Goal: Information Seeking & Learning: Learn about a topic

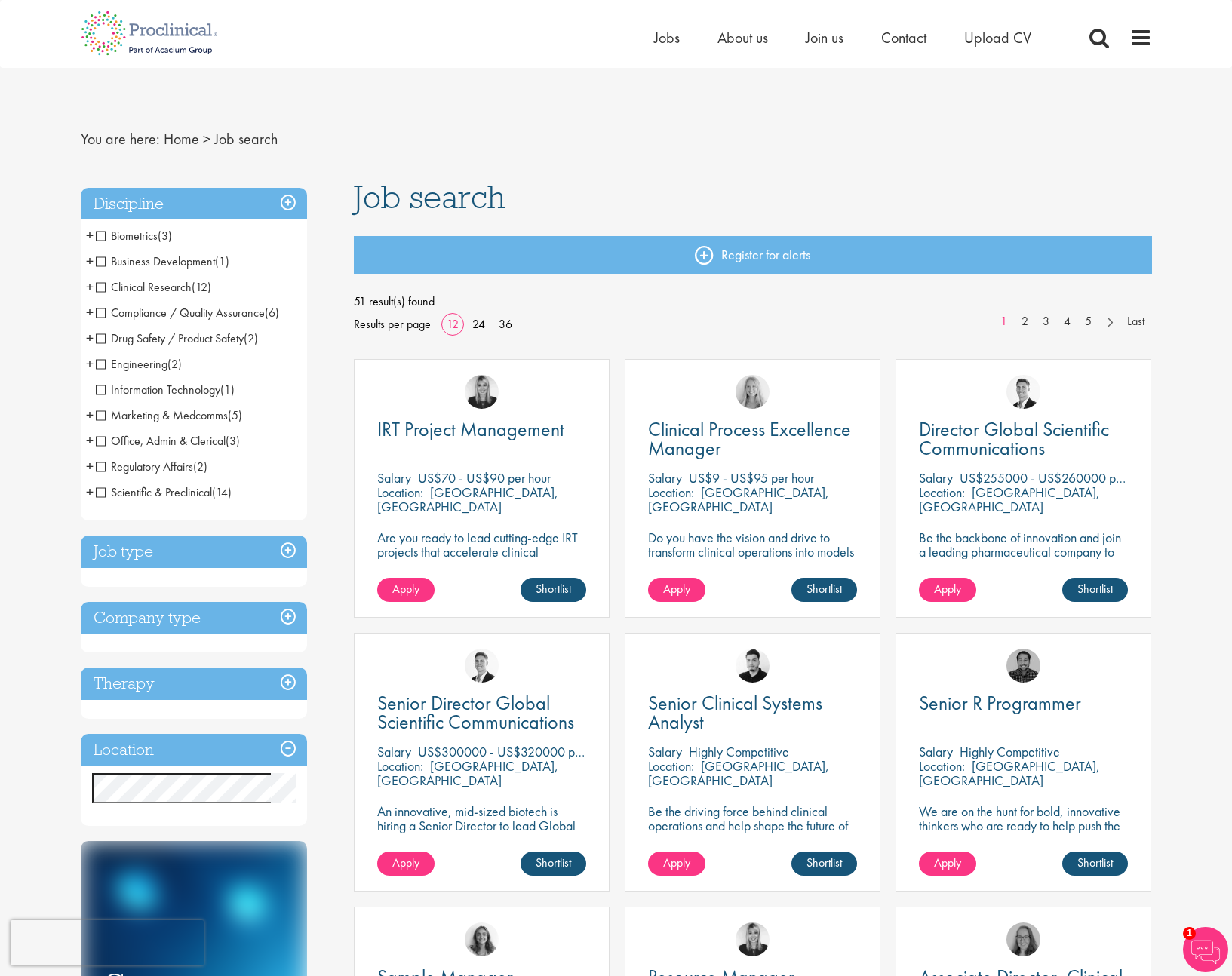
click at [194, 551] on h3 "Job type" at bounding box center [194, 552] width 226 height 33
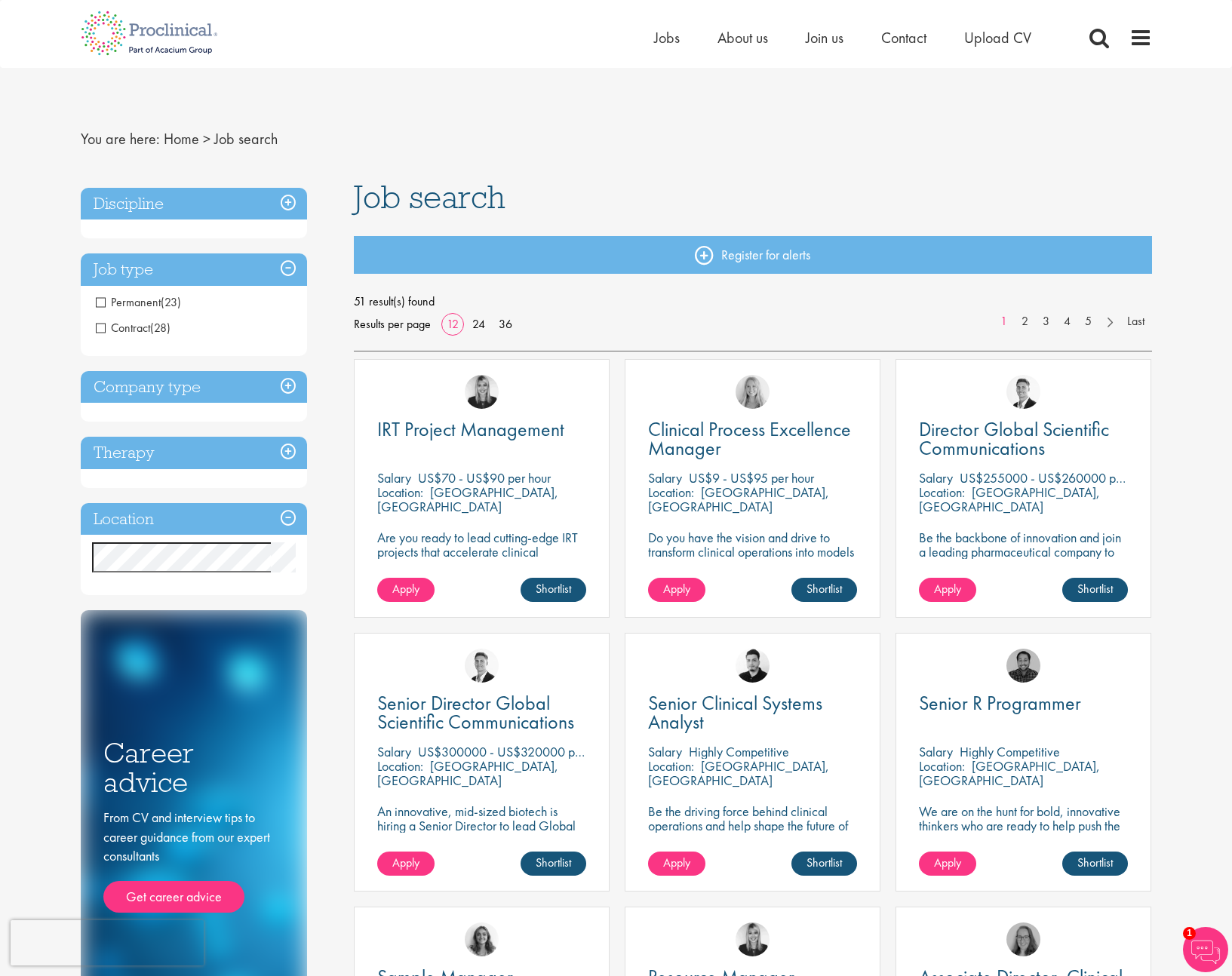
click at [177, 207] on h3 "Discipline" at bounding box center [194, 204] width 226 height 33
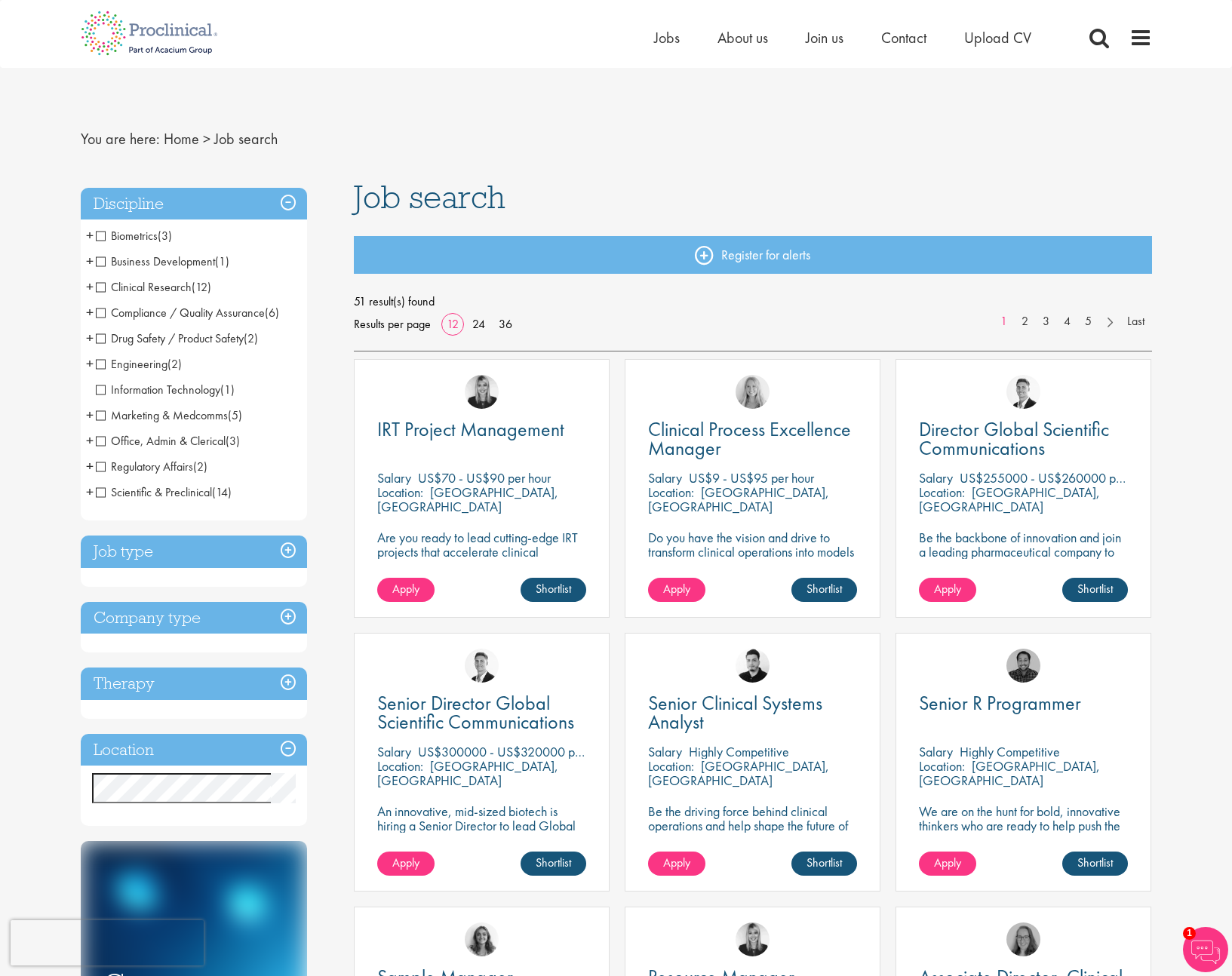
click at [101, 289] on span "Clinical Research" at bounding box center [143, 287] width 96 height 16
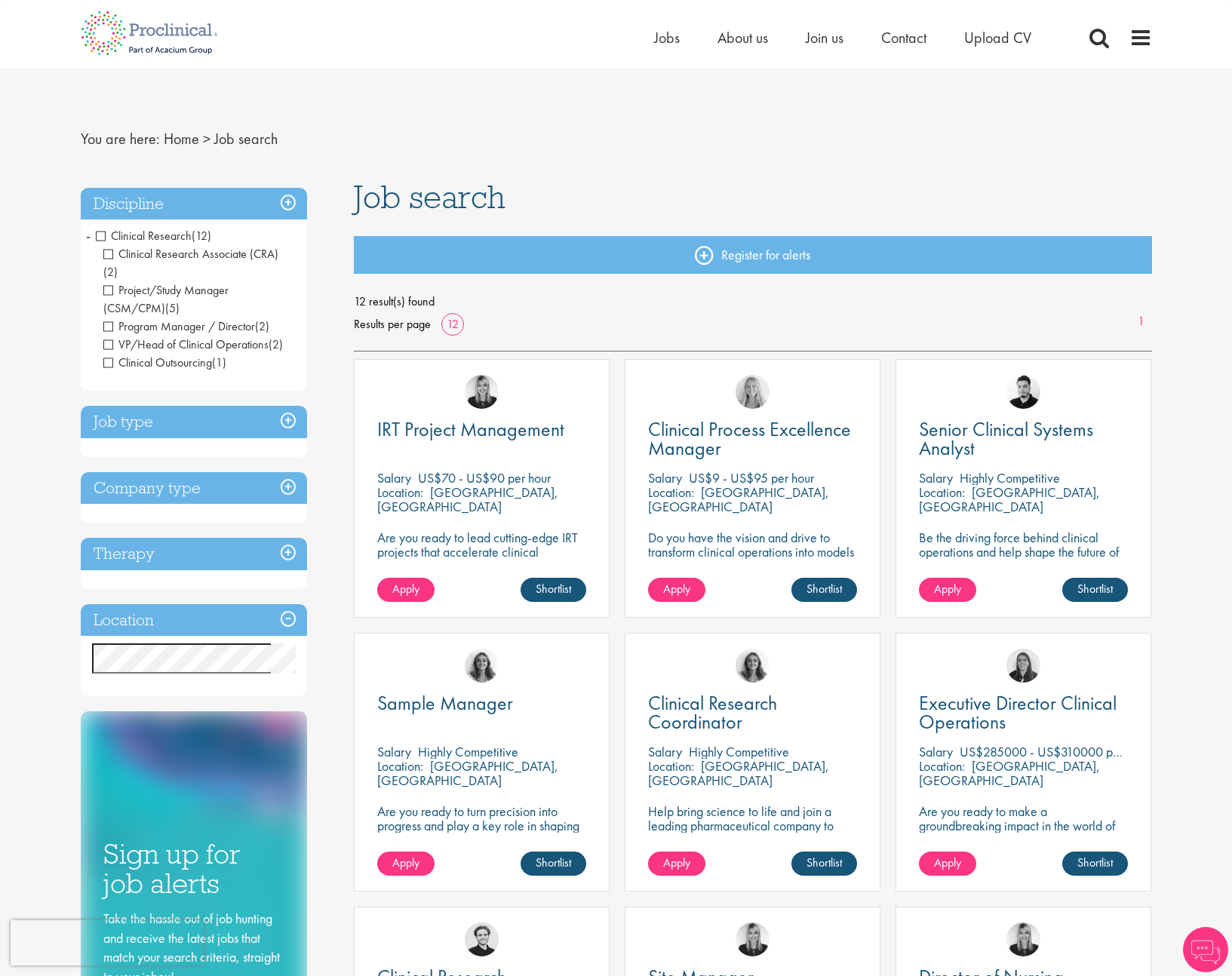
click at [105, 336] on span "VP/Head of Clinical Operations" at bounding box center [186, 344] width 165 height 16
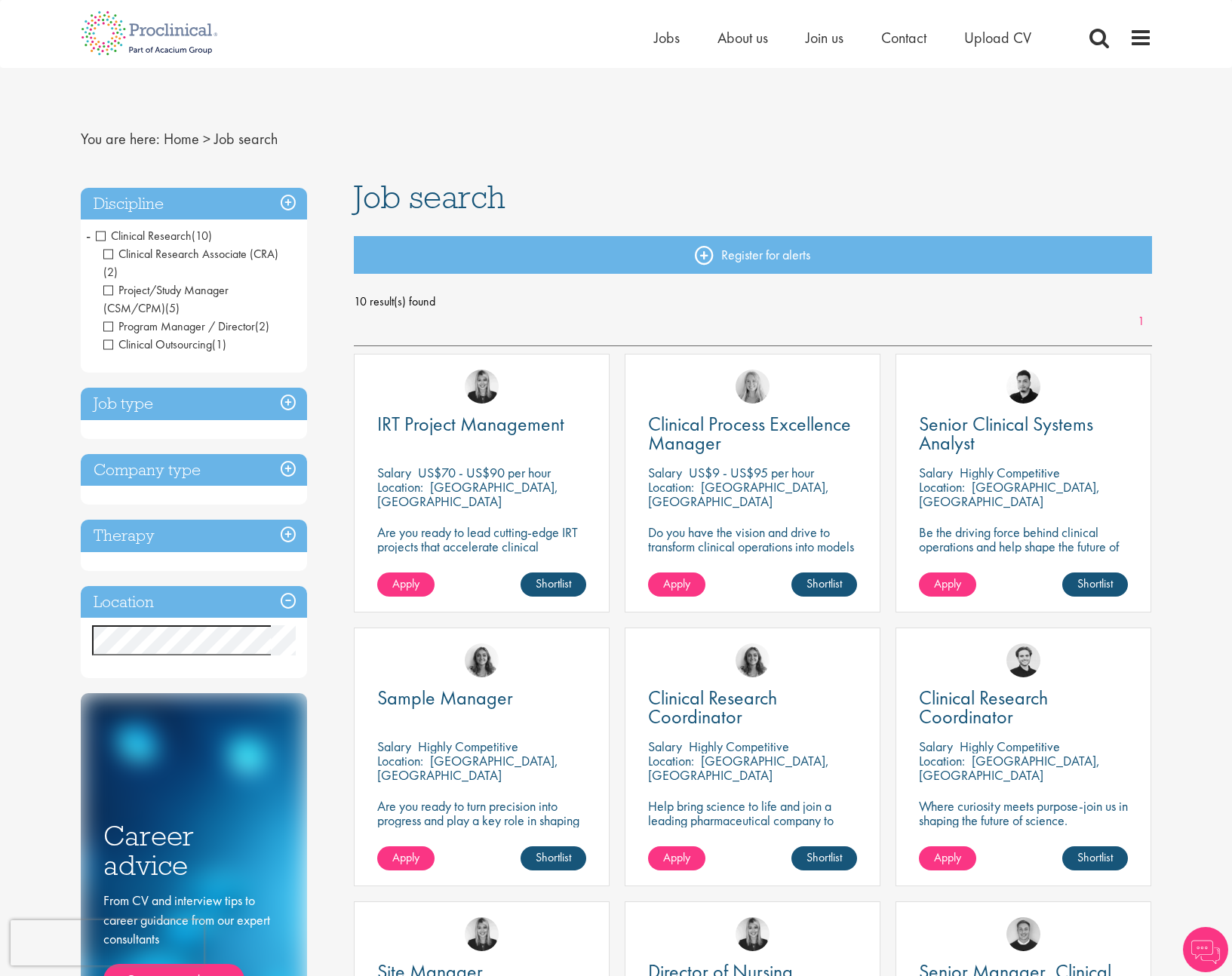
click at [109, 336] on span "Clinical Outsourcing" at bounding box center [158, 344] width 109 height 16
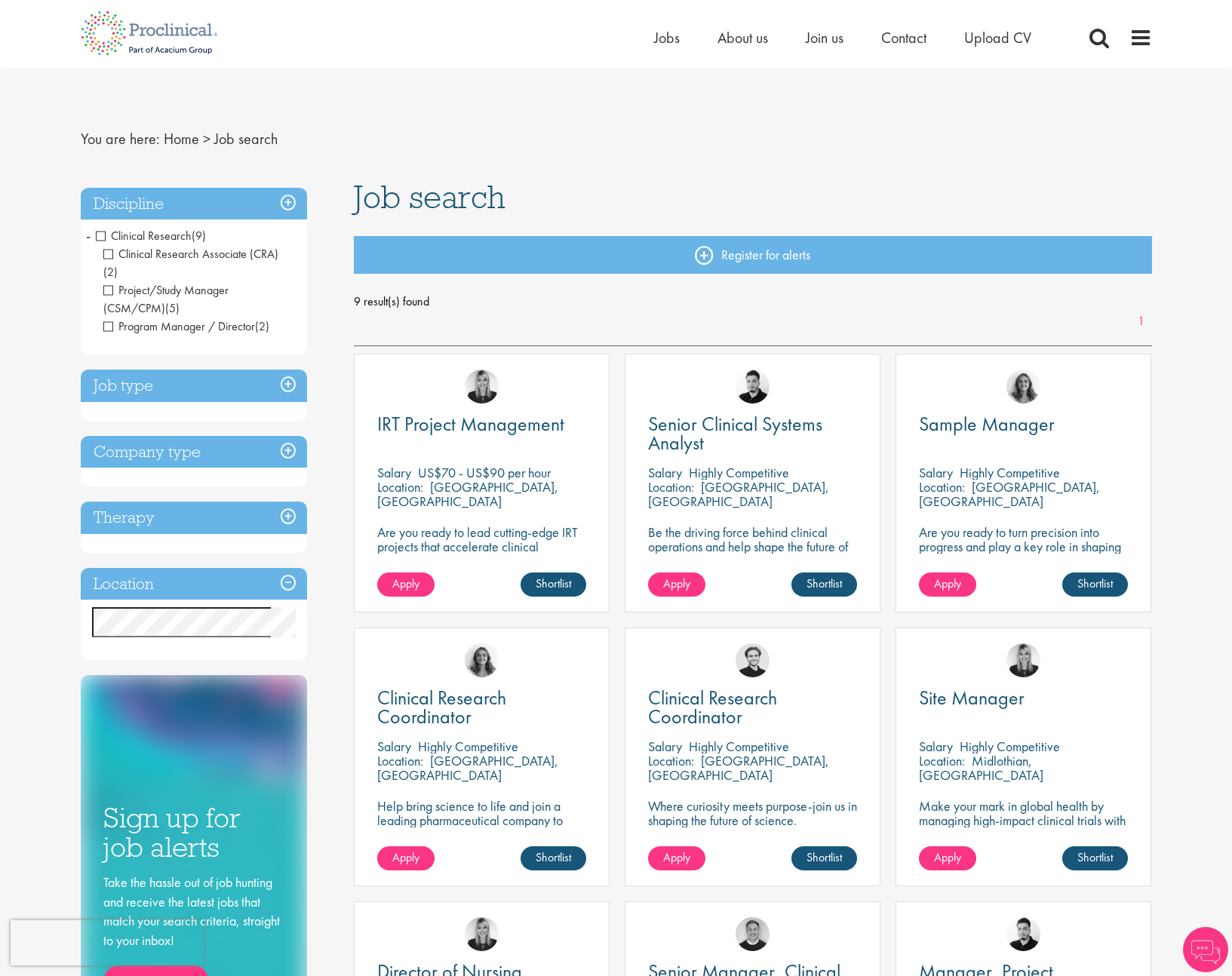
click at [111, 282] on span "Project/Study Manager (CSM/CPM)" at bounding box center [166, 299] width 126 height 34
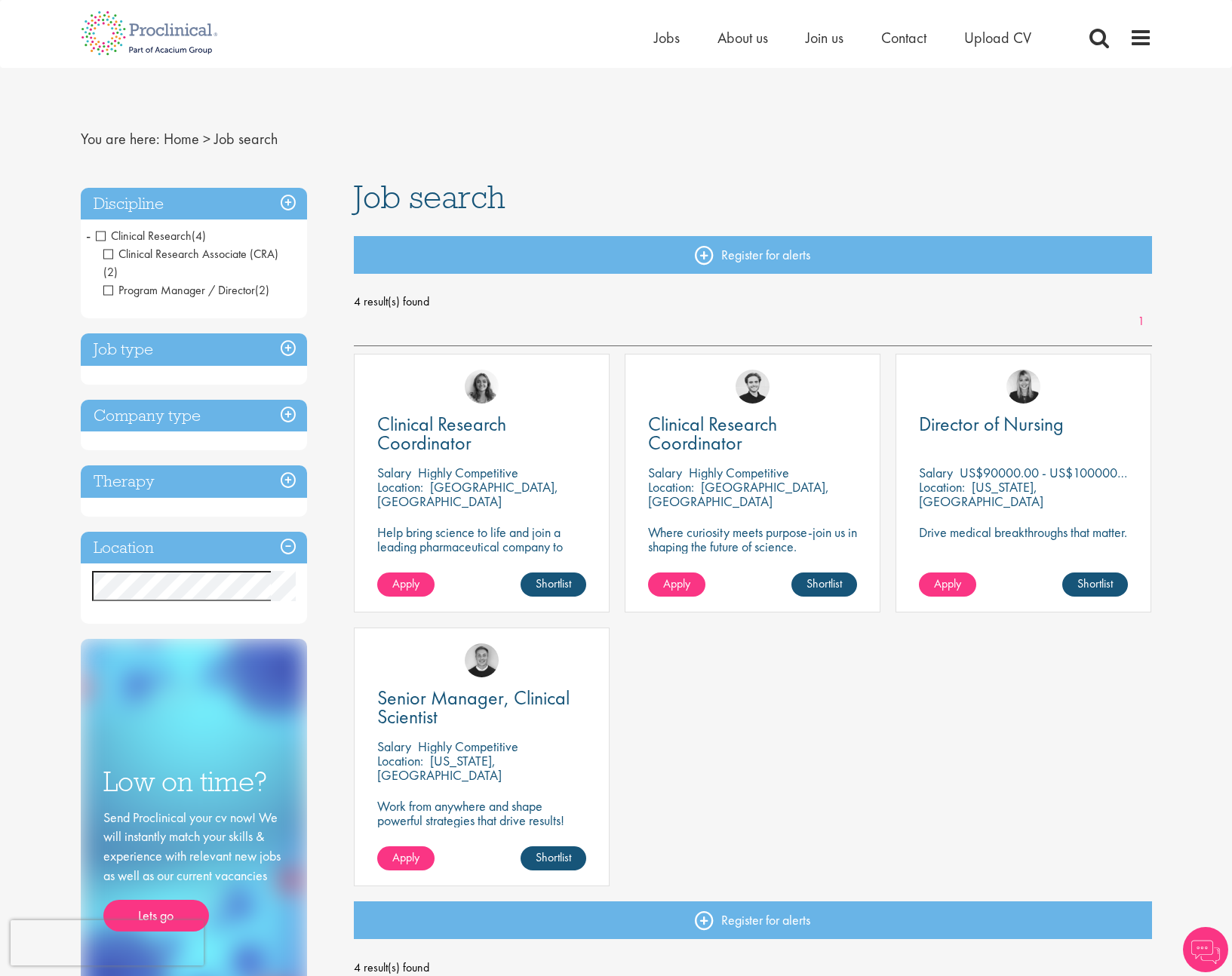
click at [110, 254] on span "Clinical Research Associate (CRA)" at bounding box center [191, 254] width 175 height 16
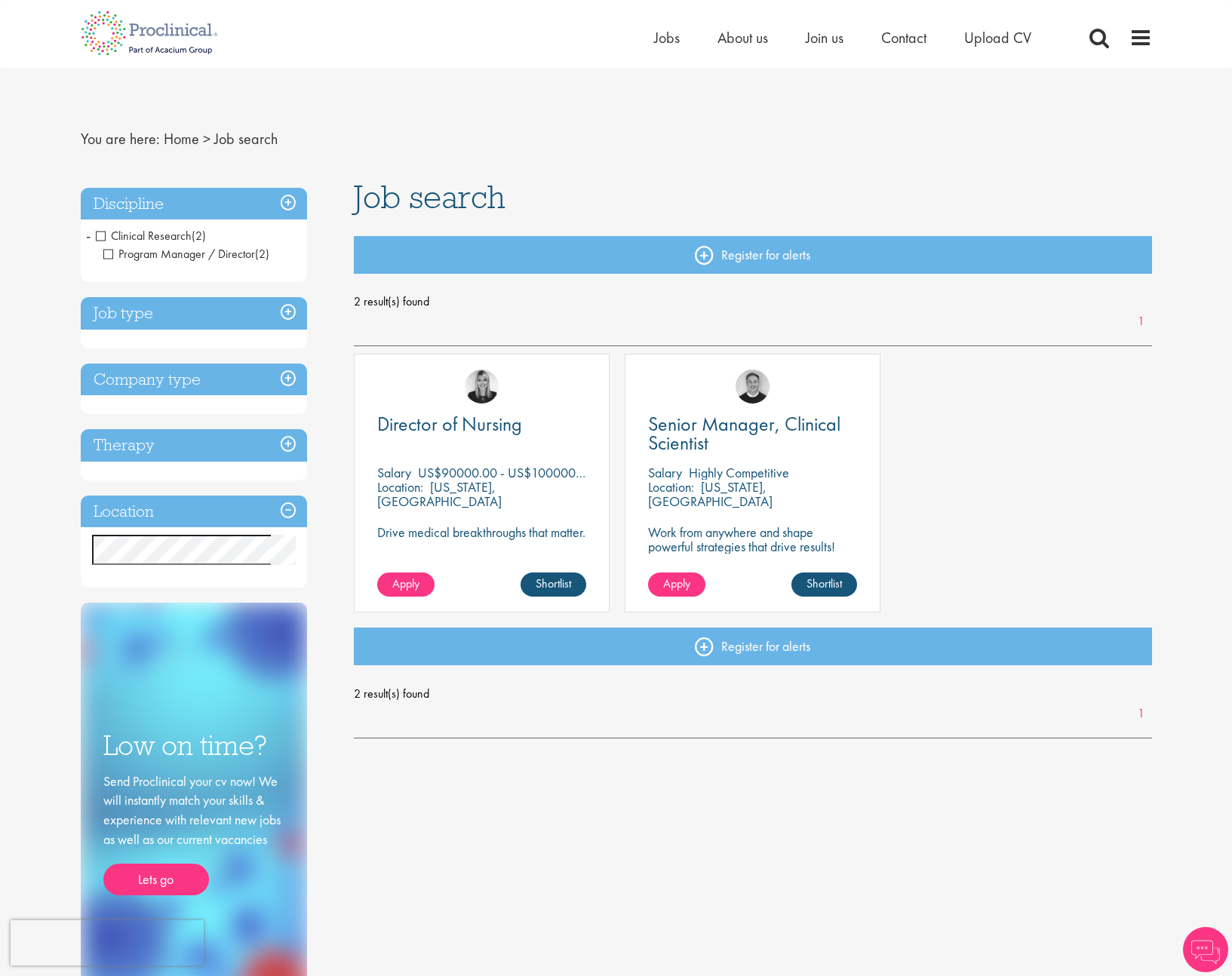
click at [110, 253] on span "Program Manager / Director" at bounding box center [179, 254] width 151 height 16
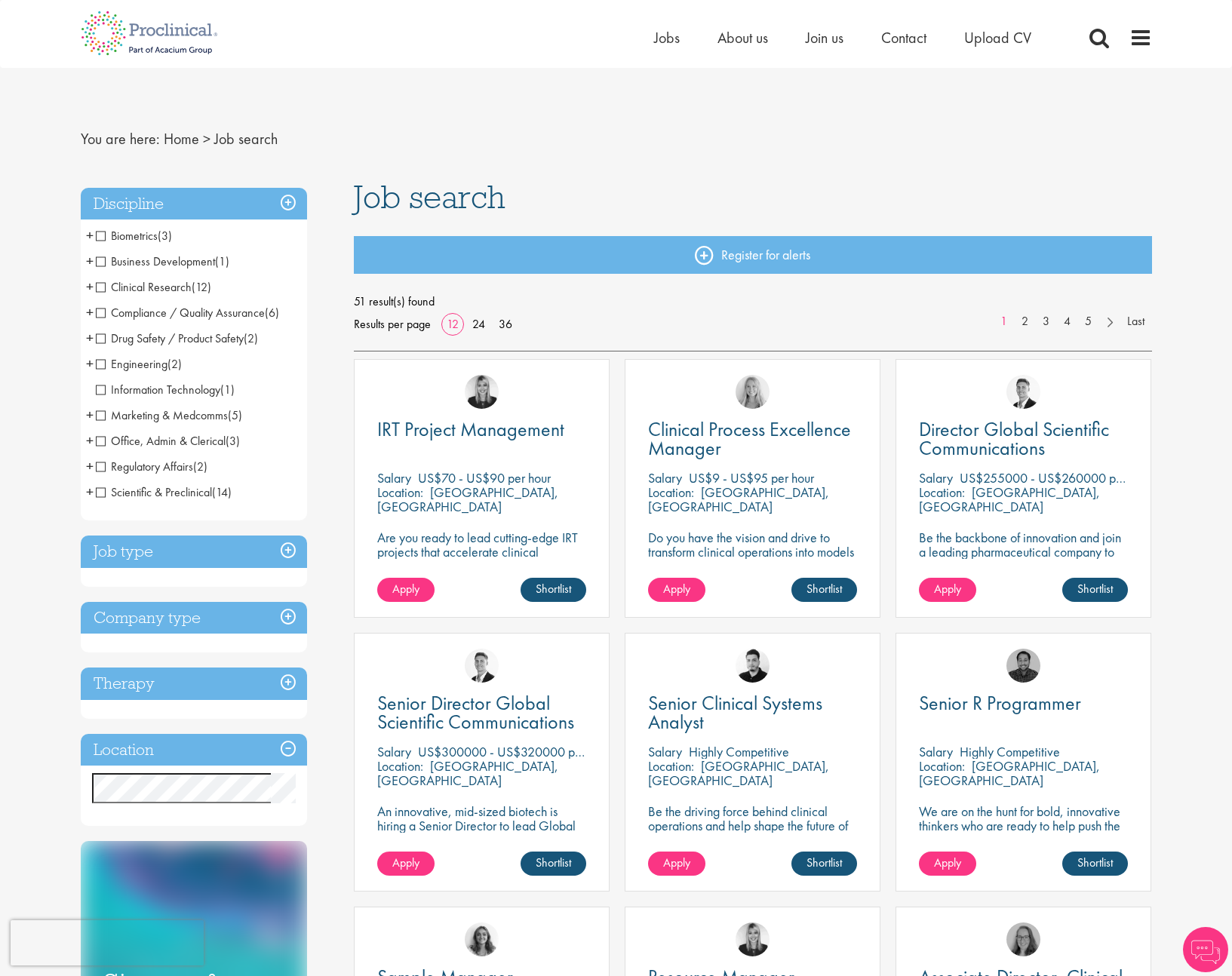
scroll to position [1, 0]
click at [89, 362] on span "+" at bounding box center [90, 363] width 8 height 23
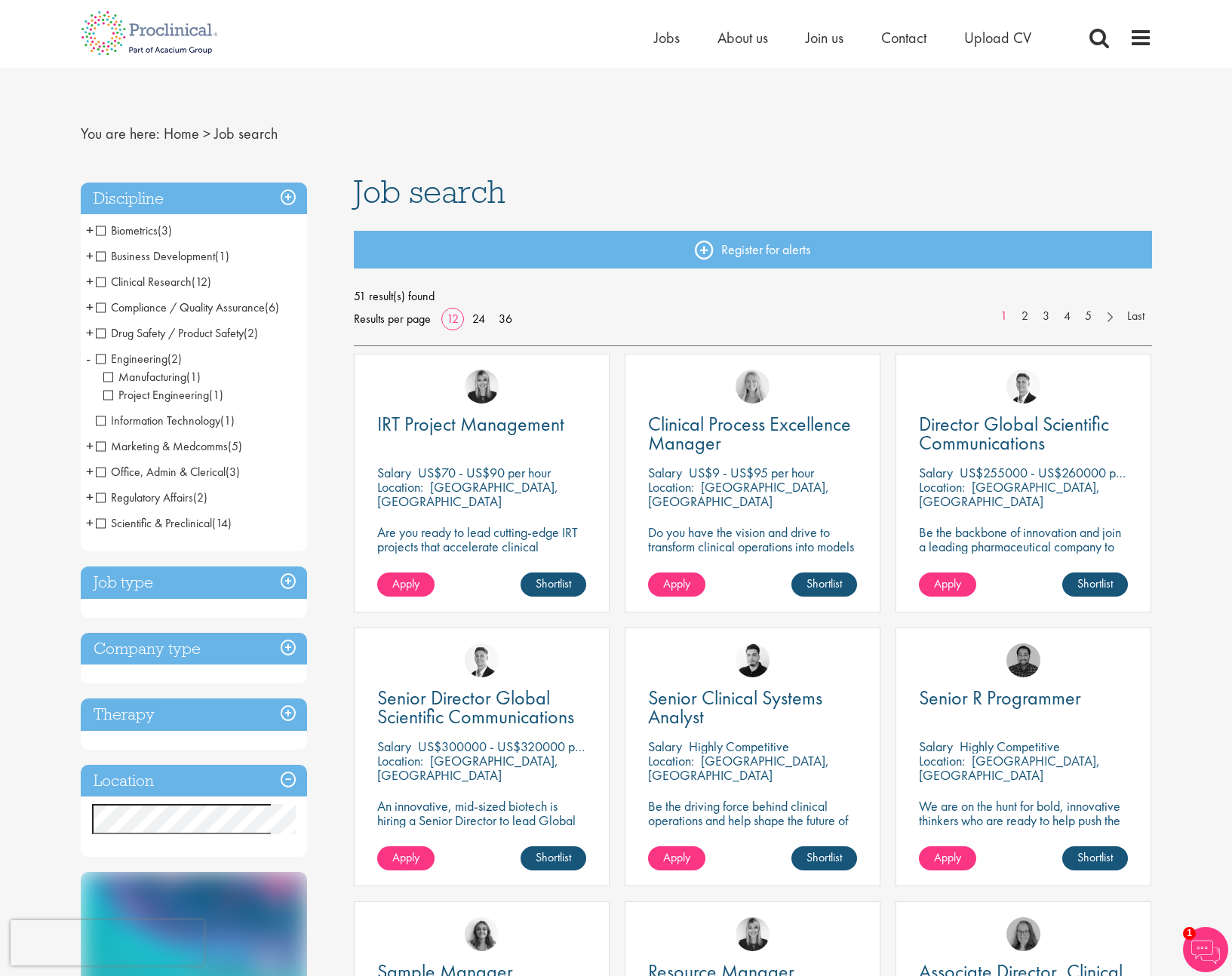
click at [89, 362] on span "-" at bounding box center [88, 358] width 5 height 23
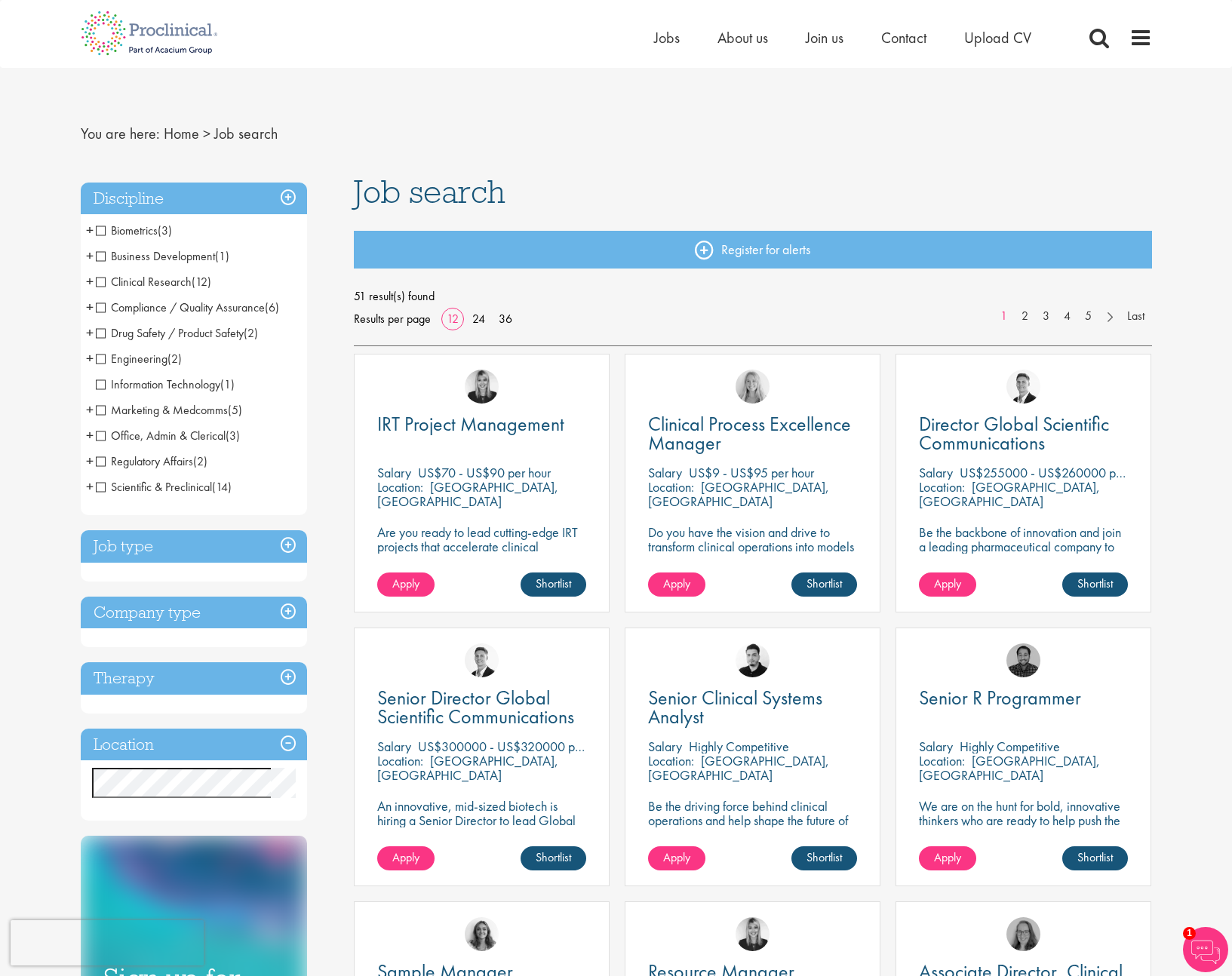
scroll to position [2, 0]
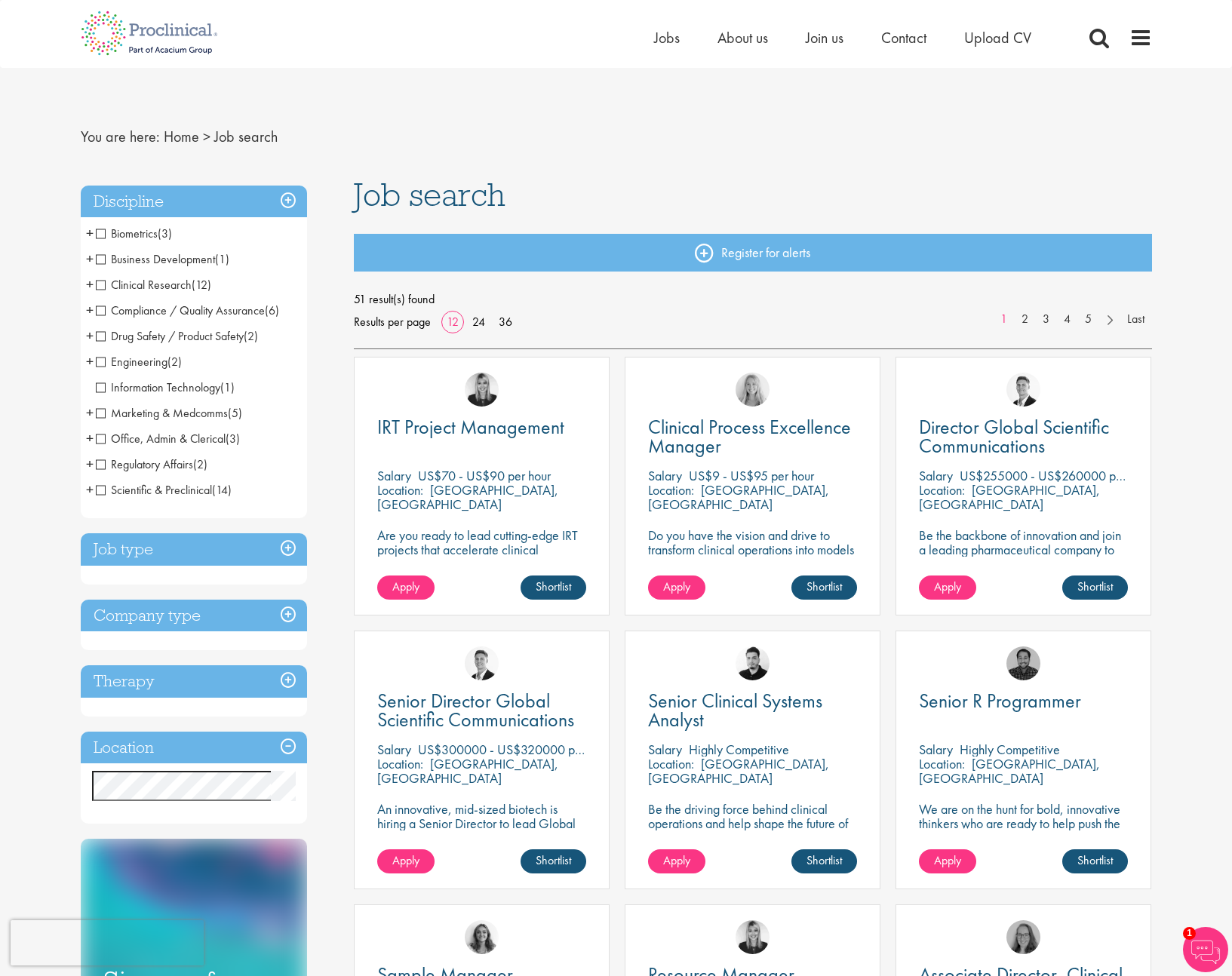
click at [90, 490] on span "+" at bounding box center [90, 489] width 8 height 23
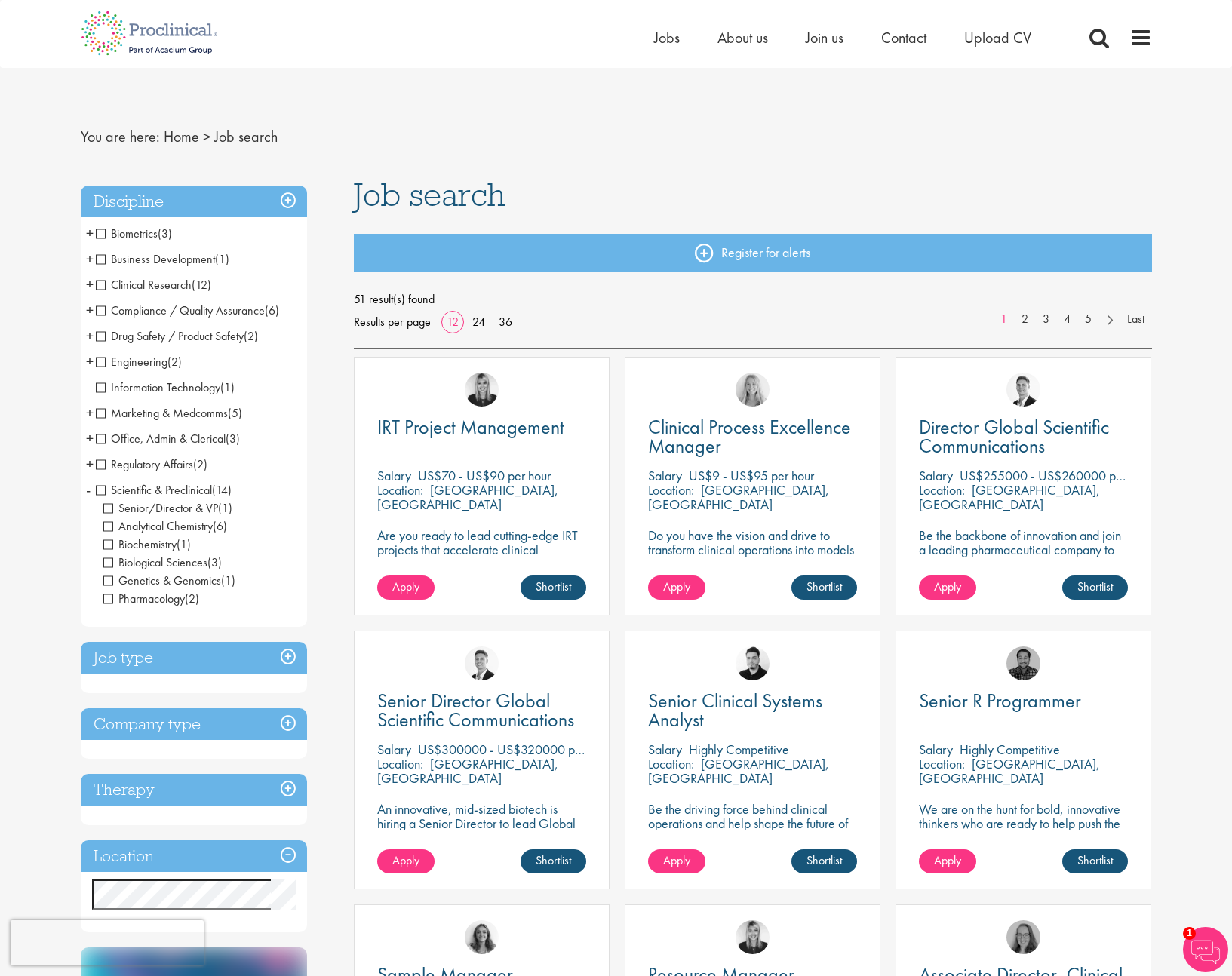
click at [102, 490] on span "Scientific & Preclinical" at bounding box center [153, 489] width 116 height 16
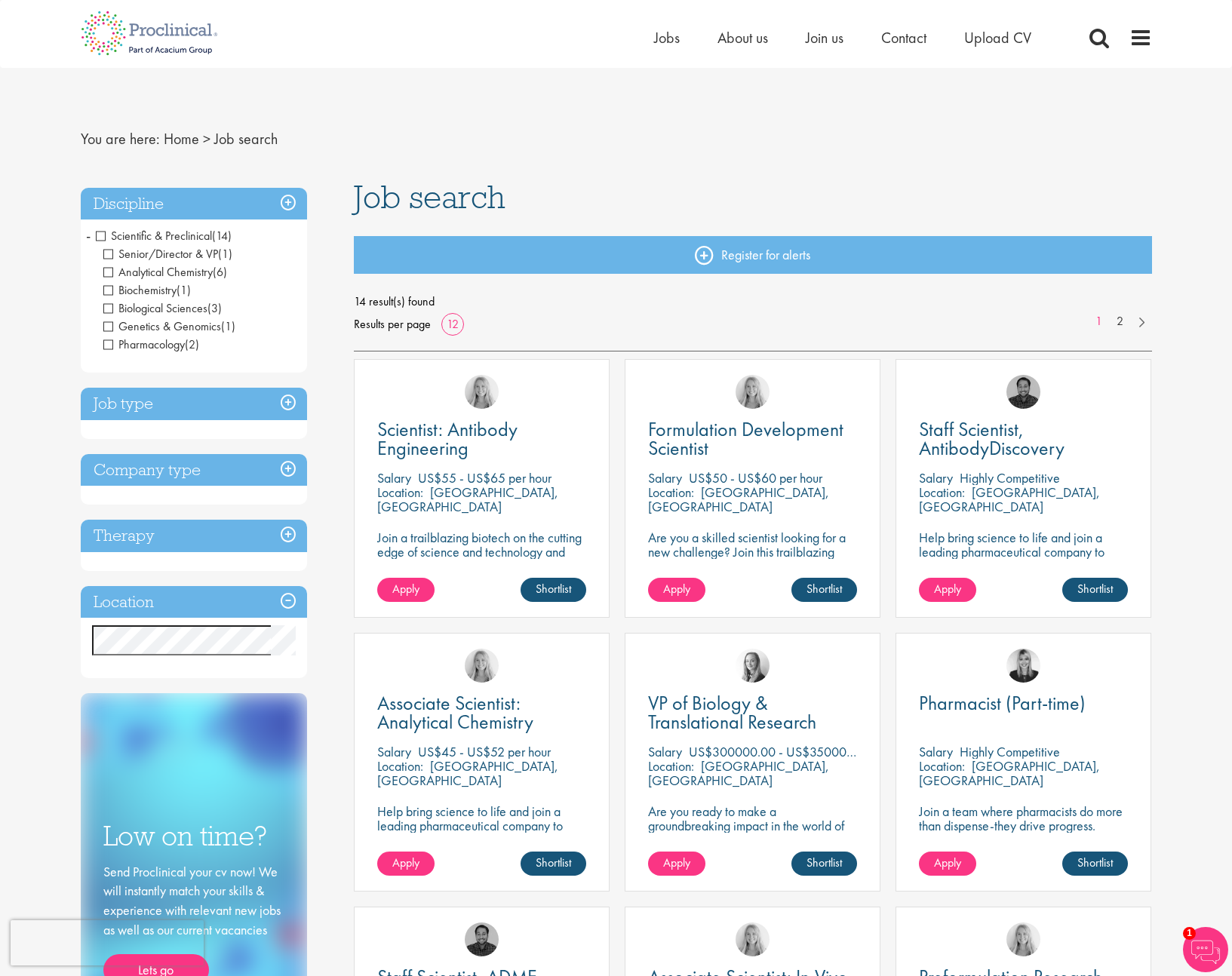
click at [100, 233] on span "Scientific & Preclinical" at bounding box center [153, 235] width 116 height 16
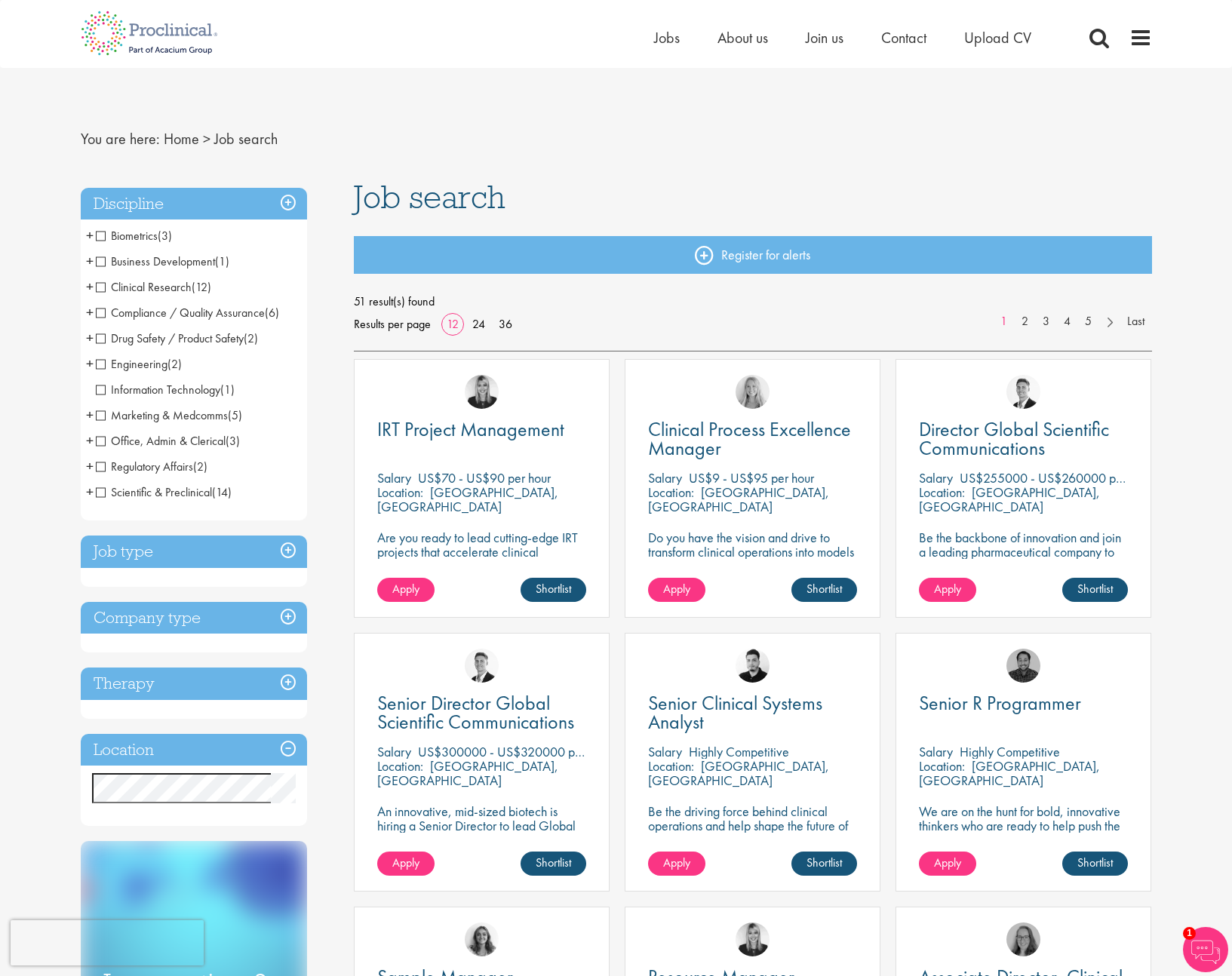
click at [101, 262] on span "Business Development" at bounding box center [155, 261] width 120 height 16
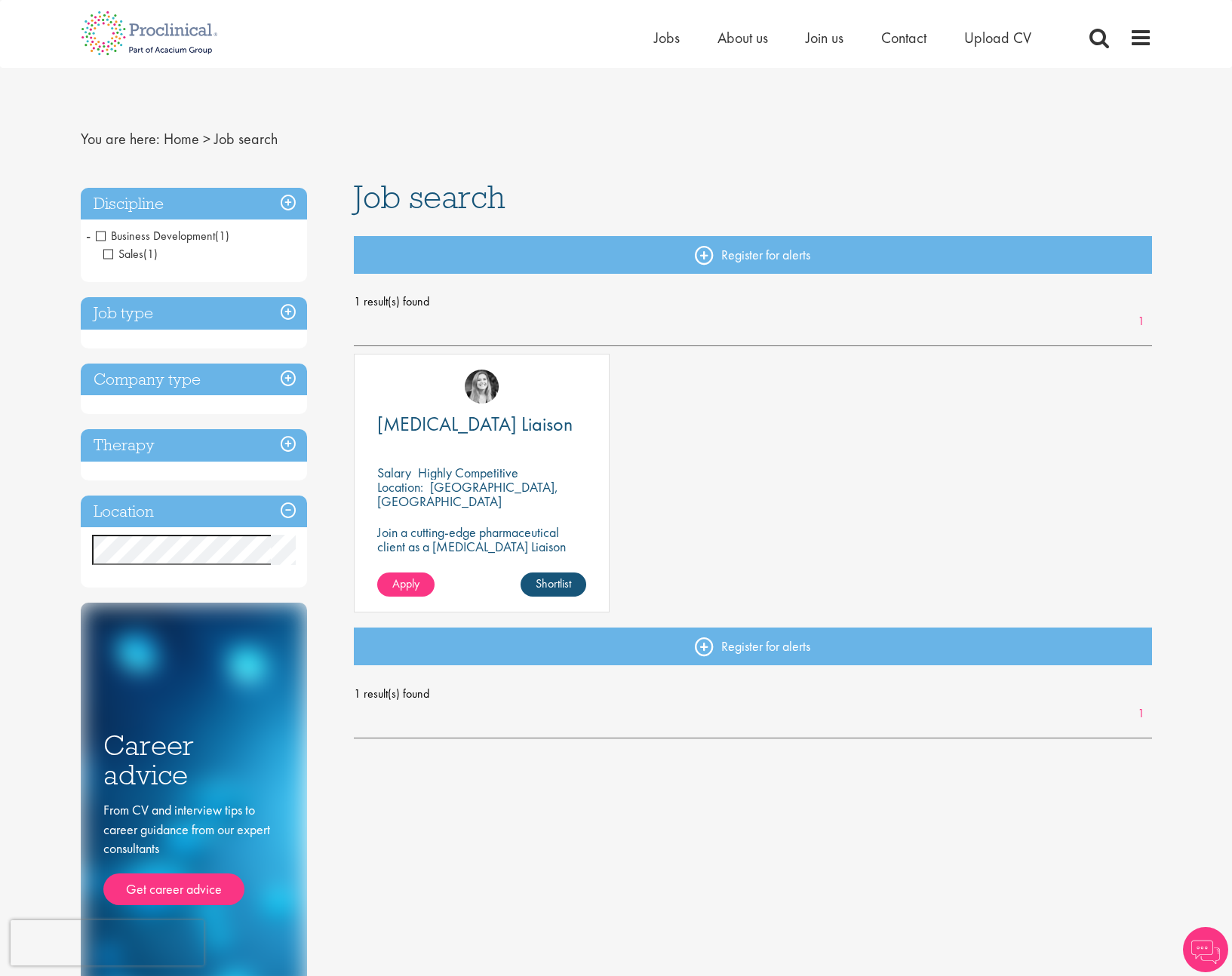
click at [100, 238] on span "Business Development" at bounding box center [155, 235] width 120 height 16
